Goal: Information Seeking & Learning: Check status

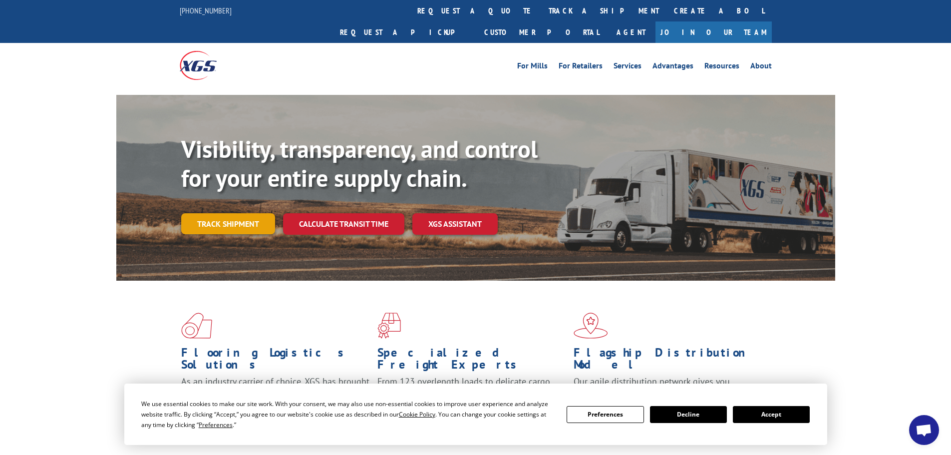
click at [237, 213] on link "Track shipment" at bounding box center [228, 223] width 94 height 21
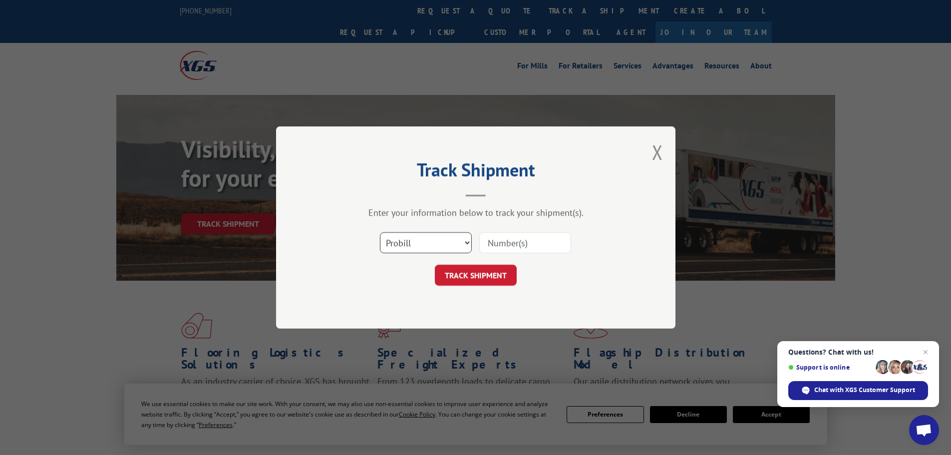
click at [468, 241] on select "Select category... Probill BOL PO" at bounding box center [426, 242] width 92 height 21
select select "bol"
click at [380, 232] on select "Select category... Probill BOL PO" at bounding box center [426, 242] width 92 height 21
paste input "5249112"
type input "5249112"
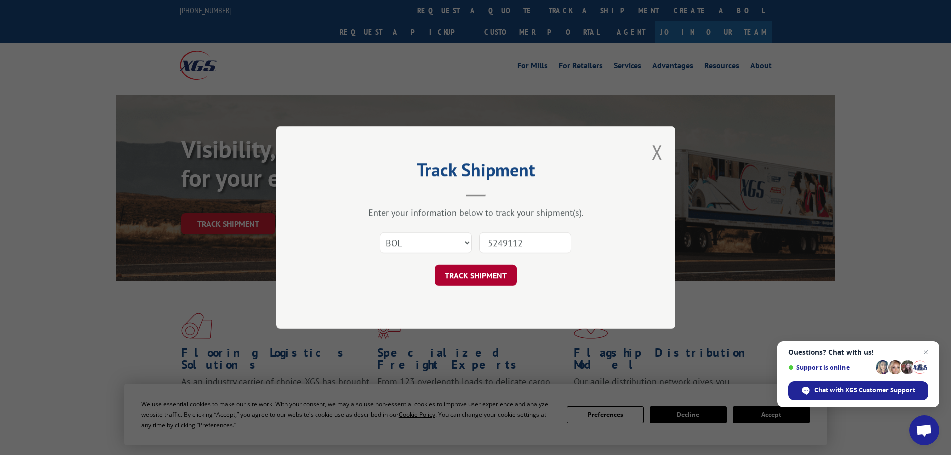
click at [488, 267] on button "TRACK SHIPMENT" at bounding box center [476, 275] width 82 height 21
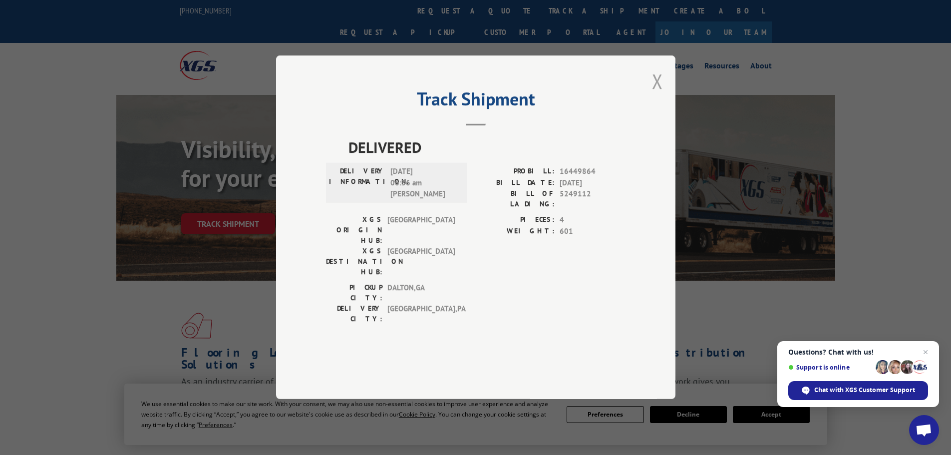
click at [653, 94] on button "Close modal" at bounding box center [657, 81] width 11 height 26
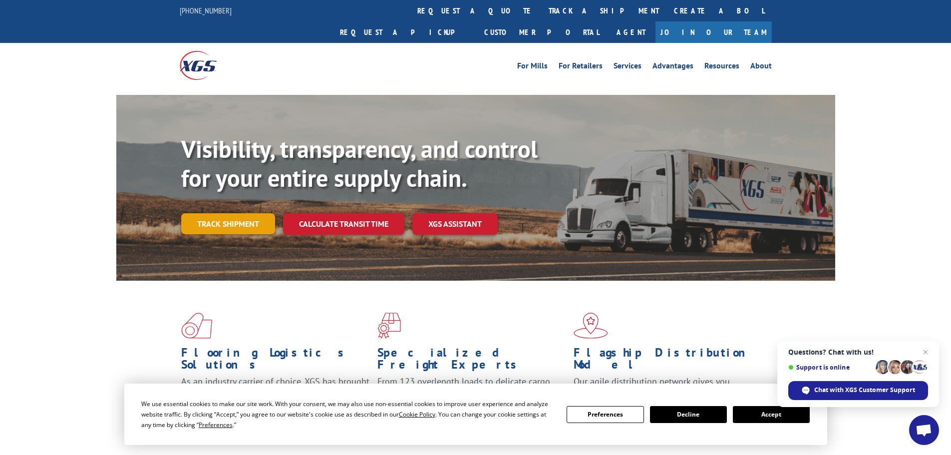
click at [221, 213] on link "Track shipment" at bounding box center [228, 223] width 94 height 21
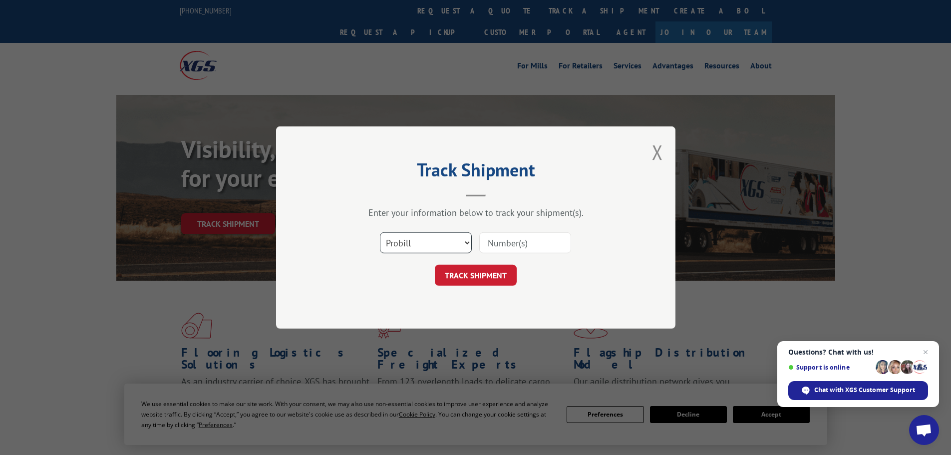
click at [469, 242] on select "Select category... Probill BOL PO" at bounding box center [426, 242] width 92 height 21
select select "bol"
click at [380, 232] on select "Select category... Probill BOL PO" at bounding box center [426, 242] width 92 height 21
paste input "5228429"
type input "5228429"
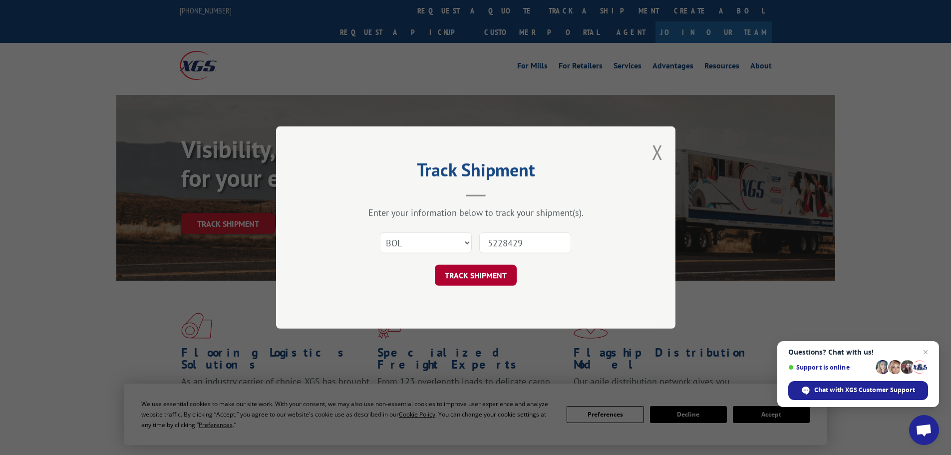
click at [464, 270] on button "TRACK SHIPMENT" at bounding box center [476, 275] width 82 height 21
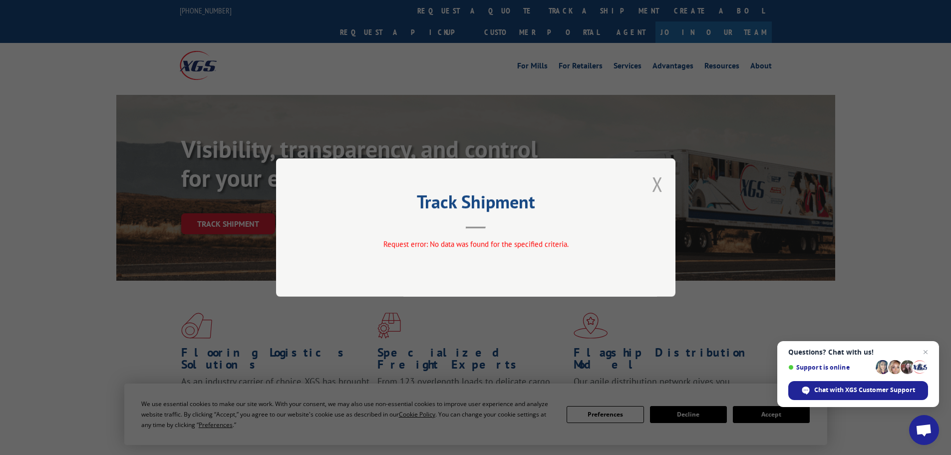
click at [658, 185] on button "Close modal" at bounding box center [657, 184] width 11 height 26
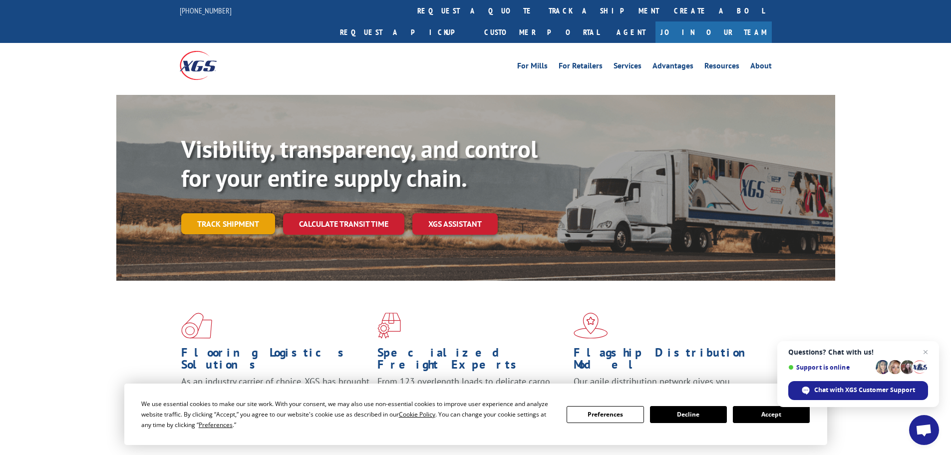
click at [234, 213] on link "Track shipment" at bounding box center [228, 223] width 94 height 21
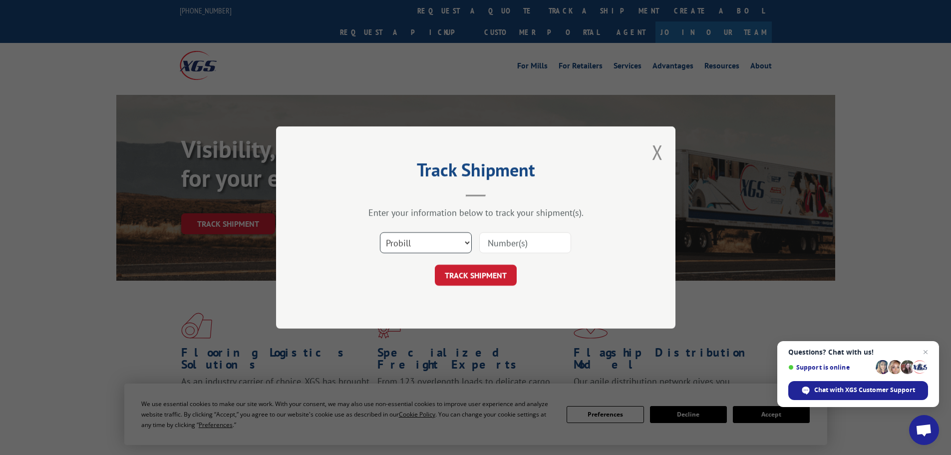
click at [468, 241] on select "Select category... Probill BOL PO" at bounding box center [426, 242] width 92 height 21
select select "bol"
click at [380, 232] on select "Select category... Probill BOL PO" at bounding box center [426, 242] width 92 height 21
paste input "6021285"
type input "6021285"
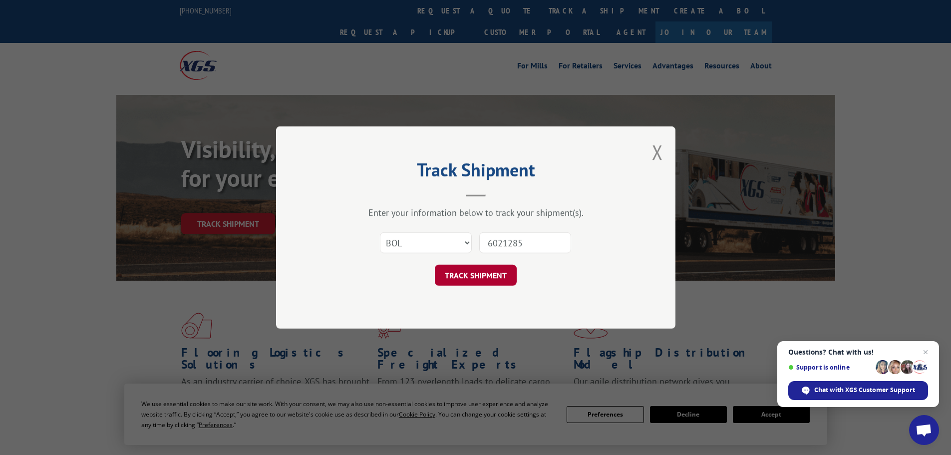
click at [473, 270] on button "TRACK SHIPMENT" at bounding box center [476, 275] width 82 height 21
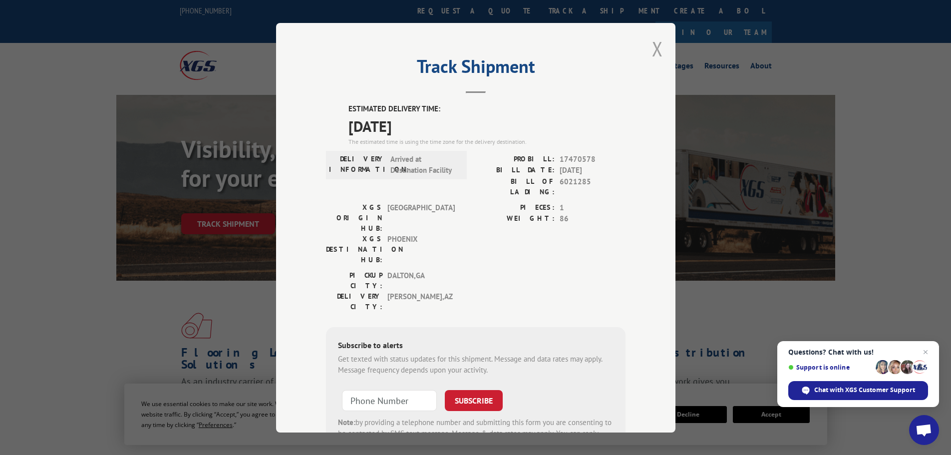
click at [653, 47] on button "Close modal" at bounding box center [657, 48] width 11 height 26
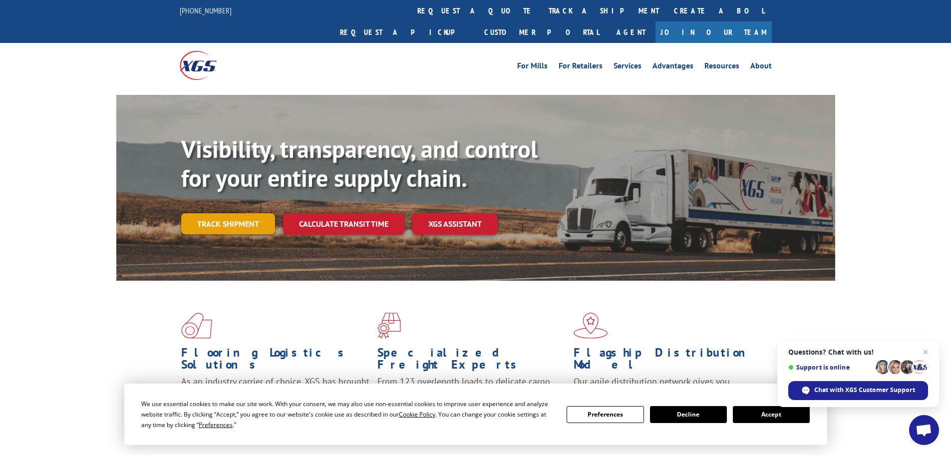
click at [245, 213] on link "Track shipment" at bounding box center [228, 223] width 94 height 21
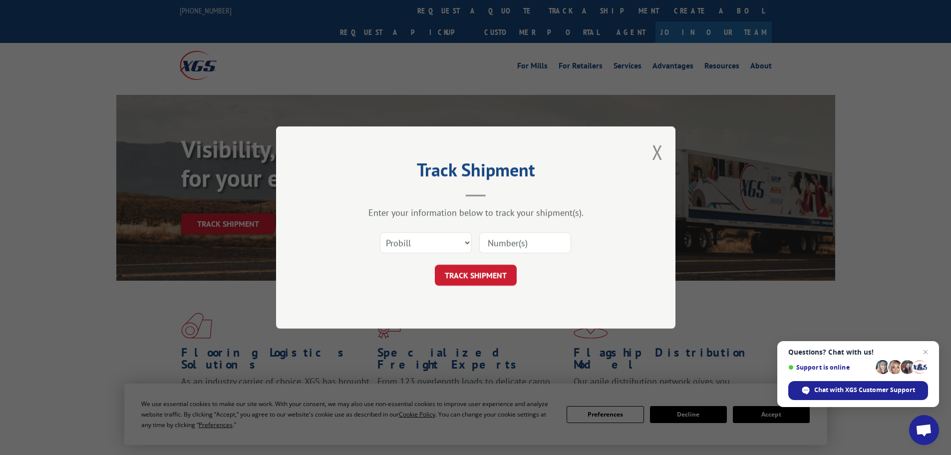
paste input "0118273494"
type input "0118273494"
click at [476, 277] on button "TRACK SHIPMENT" at bounding box center [476, 275] width 82 height 21
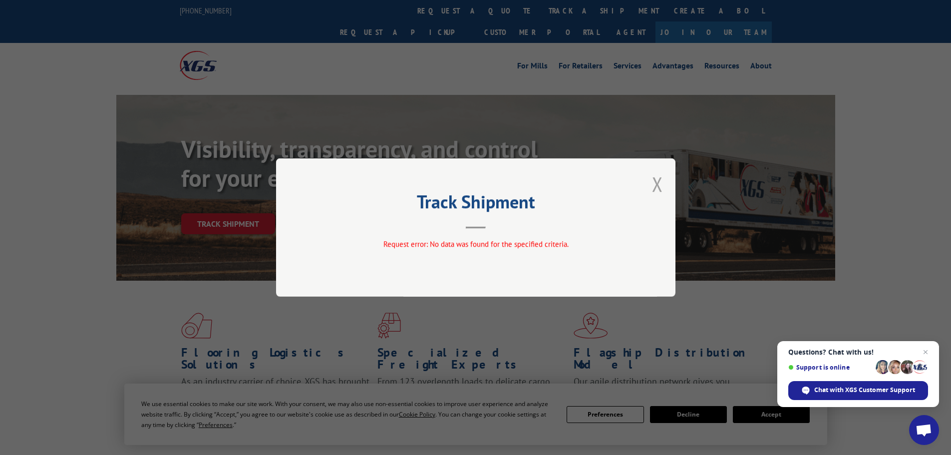
click at [653, 182] on button "Close modal" at bounding box center [657, 184] width 11 height 26
